Goal: Transaction & Acquisition: Purchase product/service

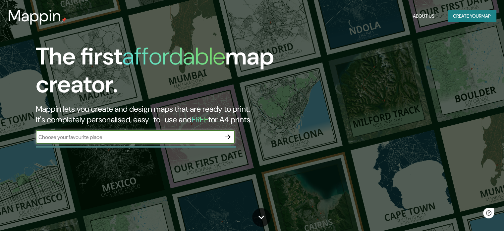
click at [122, 138] on input "text" at bounding box center [129, 137] width 186 height 8
click at [228, 135] on icon "button" at bounding box center [228, 137] width 8 height 8
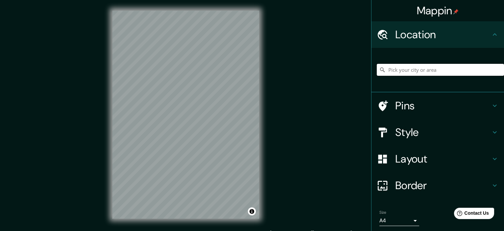
click at [460, 71] on input "Pick your city or area" at bounding box center [440, 70] width 127 height 12
paste input "[STREET_ADDRESS],"
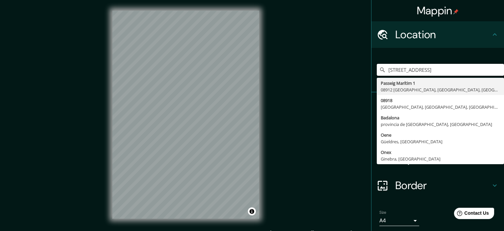
scroll to position [0, 51]
drag, startPoint x: 383, startPoint y: 67, endPoint x: 509, endPoint y: 109, distance: 132.4
click at [504, 109] on html "Mappin Location [STREET_ADDRESS] [STREET_ADDRESS] 08918 [GEOGRAPHIC_DATA], [GEO…" at bounding box center [252, 115] width 504 height 231
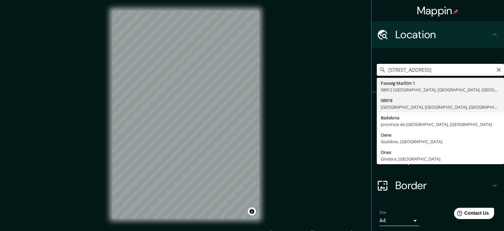
paste input "[STREET_ADDRESS],"
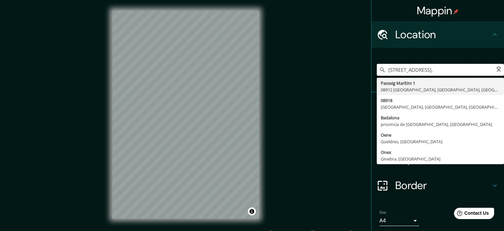
scroll to position [0, 0]
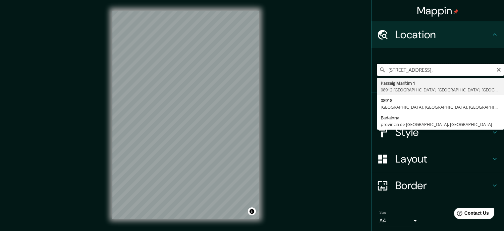
type input "Passeig Marítim 1, 08912 Badalona, provincia de Barcelona, España"
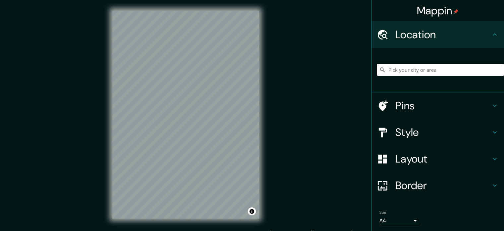
click at [389, 68] on input "Pick your city or area" at bounding box center [440, 70] width 127 height 12
paste input "[STREET_ADDRESS],"
type input "[STREET_ADDRESS]"
click at [409, 103] on h4 "Pins" at bounding box center [444, 105] width 96 height 13
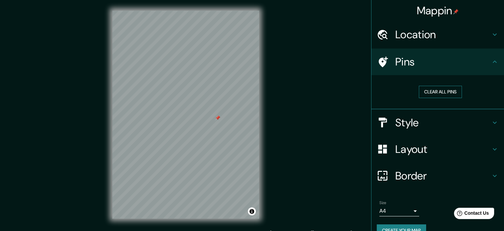
click at [440, 90] on button "Clear all pins" at bounding box center [440, 92] width 43 height 12
click at [438, 90] on button "Clear all pins" at bounding box center [440, 92] width 43 height 12
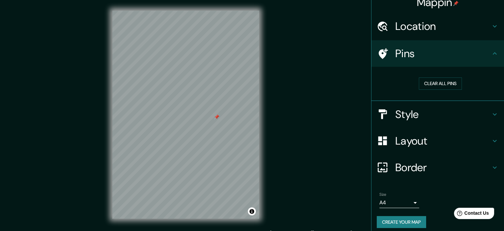
scroll to position [13, 0]
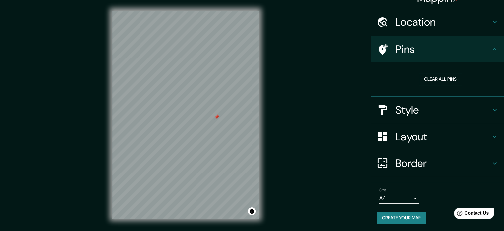
click at [412, 216] on button "Create your map" at bounding box center [401, 217] width 49 height 12
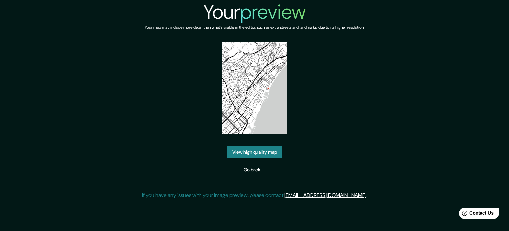
click at [264, 149] on link "View high quality map" at bounding box center [254, 152] width 55 height 12
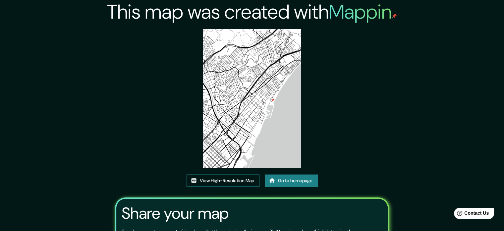
click at [245, 180] on link "View High-Resolution Map" at bounding box center [223, 180] width 73 height 12
